Goal: Information Seeking & Learning: Learn about a topic

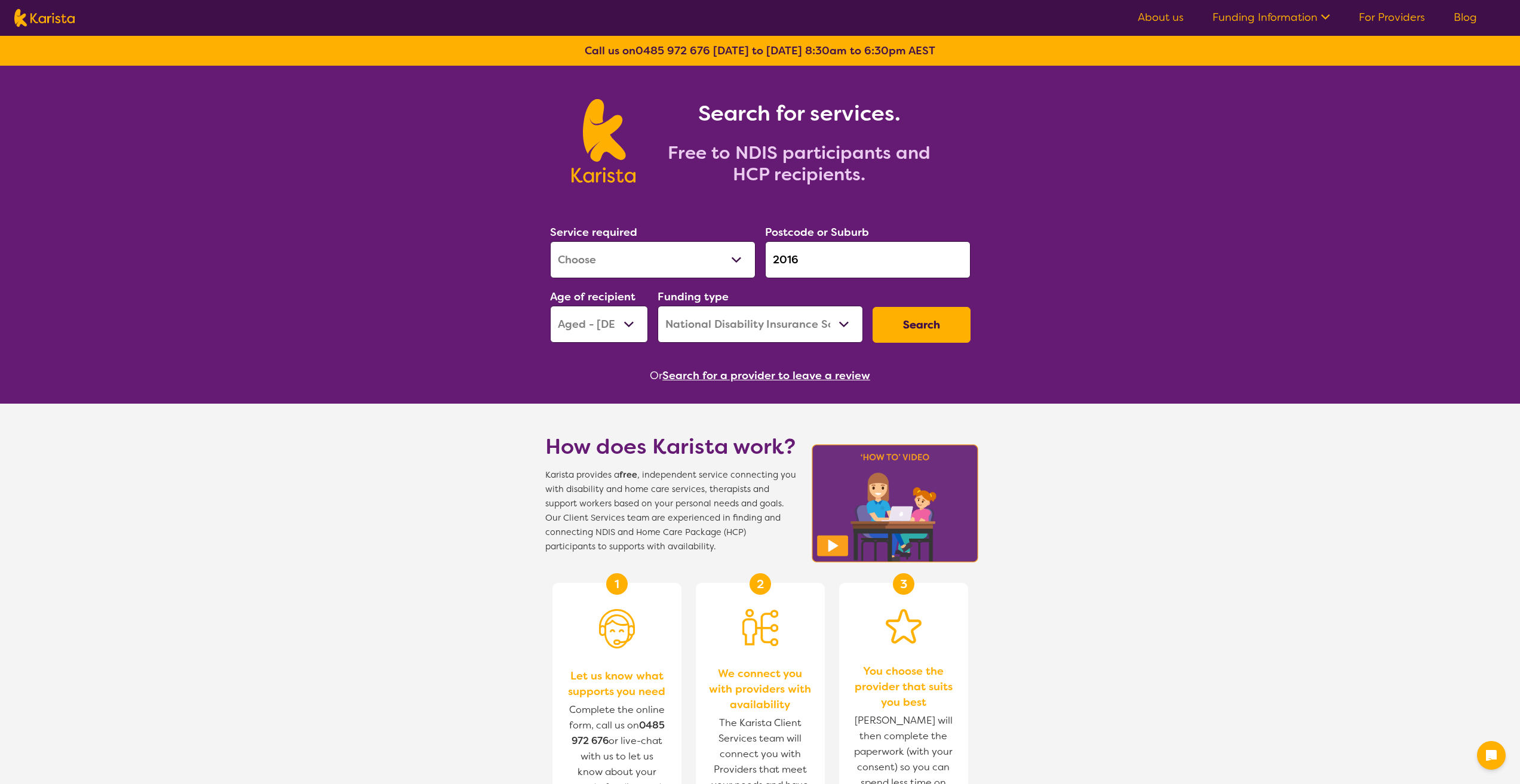
select select "[MEDICAL_DATA]"
select select "AG"
select select "NDIS"
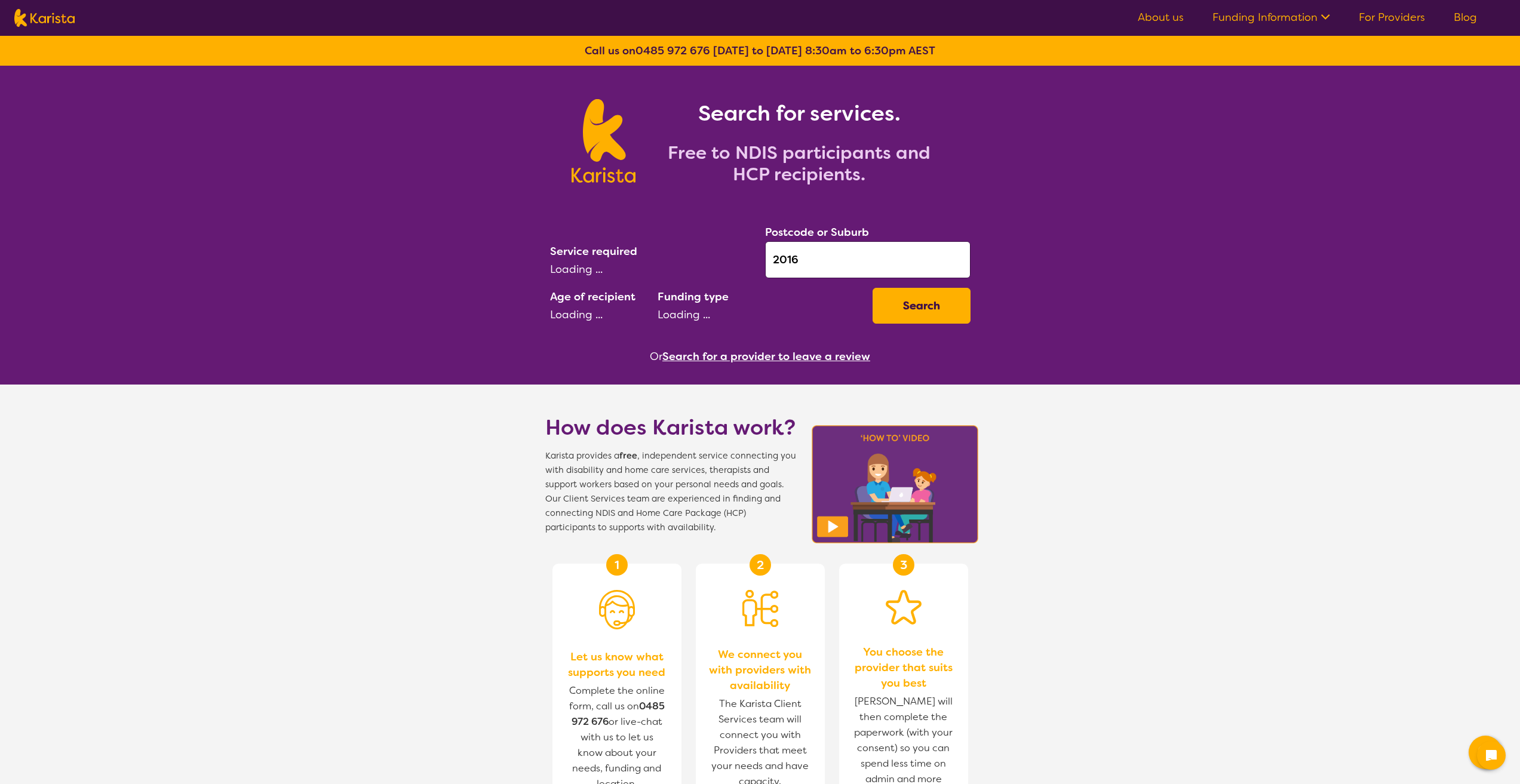
select select "[MEDICAL_DATA]"
select select "AG"
select select "NDIS"
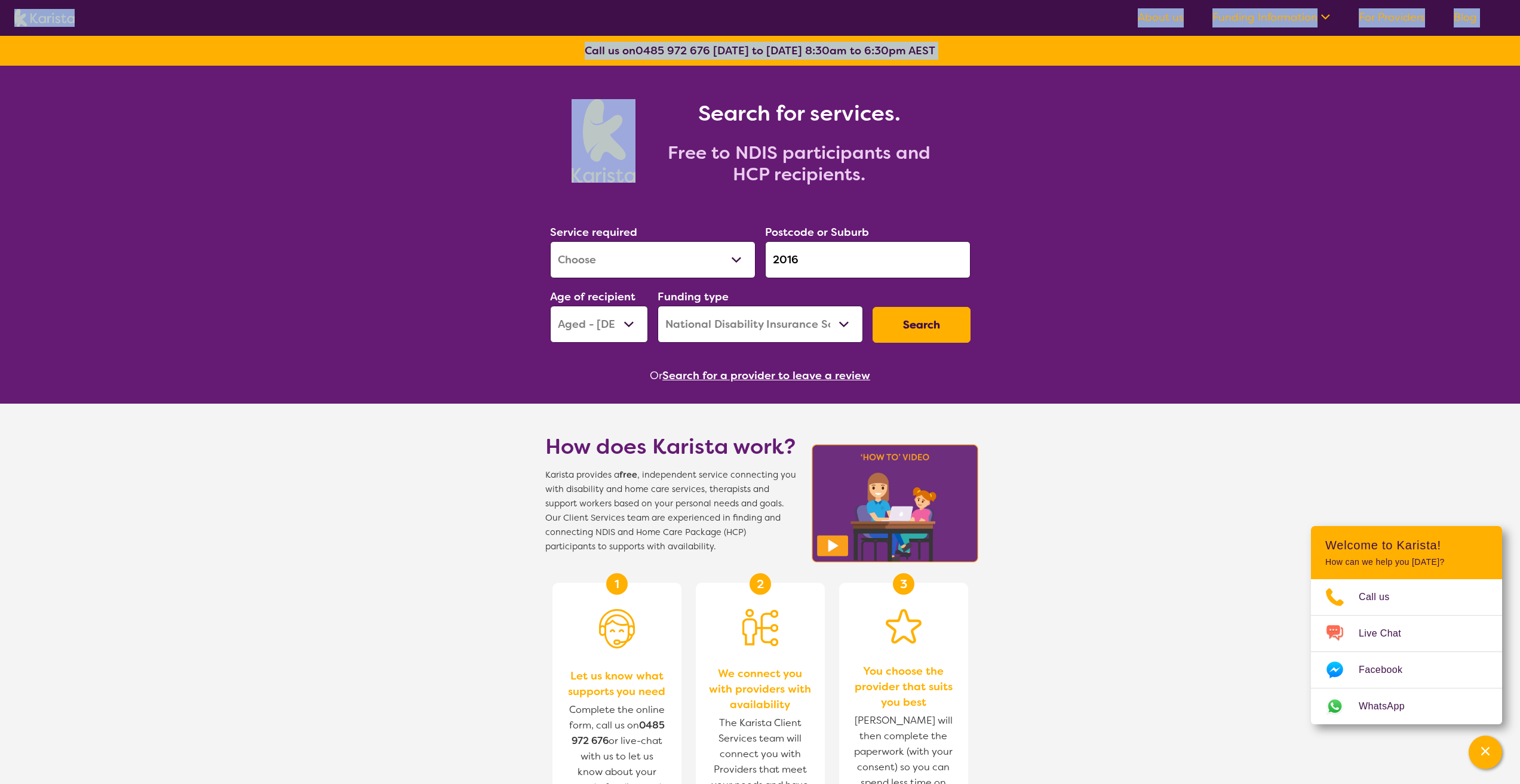
drag, startPoint x: 124, startPoint y: 12, endPoint x: 217, endPoint y: 110, distance: 135.1
click at [166, 36] on section "About us Funding Information NDIS - National Disability Insurance Scheme HCP - …" at bounding box center [760, 730] width 1520 height 1389
